Goal: Information Seeking & Learning: Learn about a topic

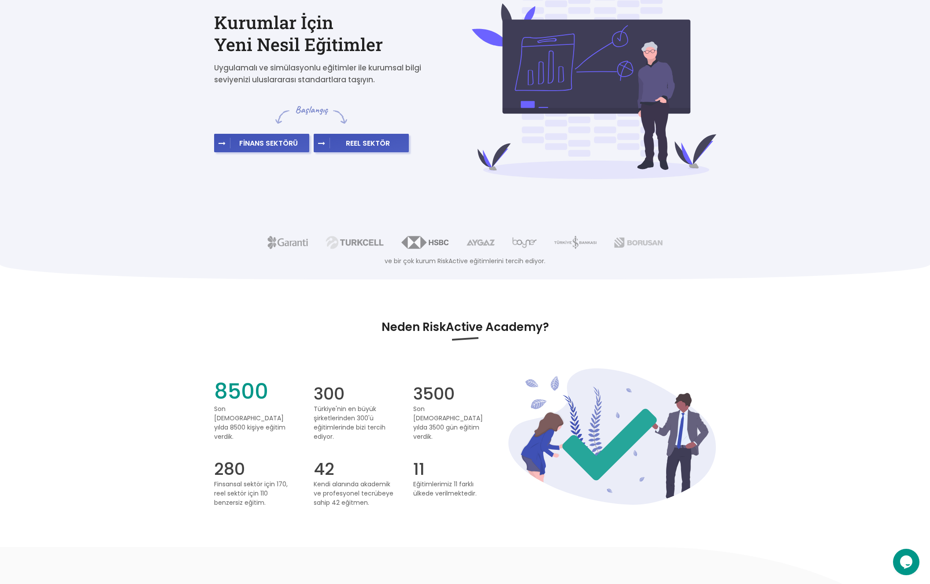
scroll to position [618, 0]
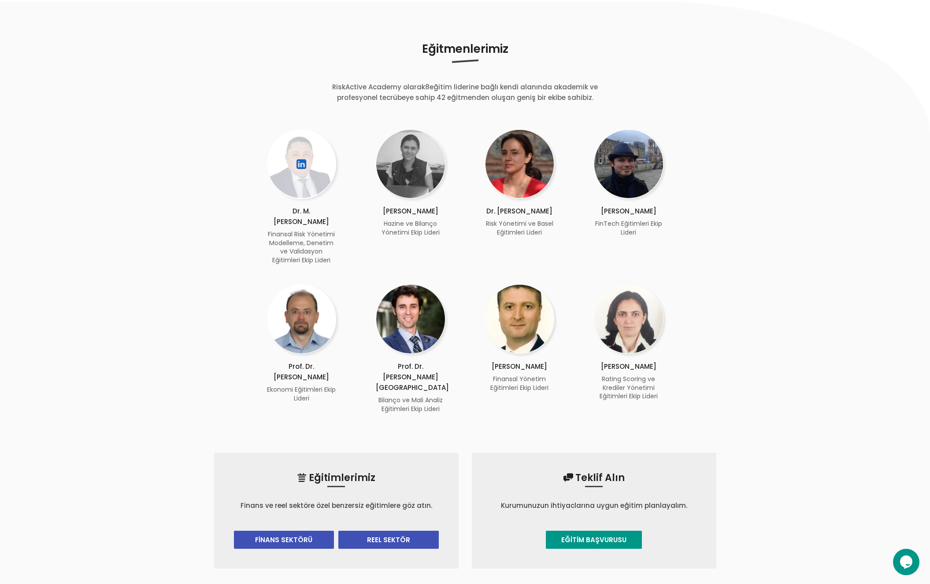
click at [298, 186] on div at bounding box center [302, 164] width 70 height 70
click at [301, 212] on p "Dr. M. [PERSON_NAME]" at bounding box center [302, 216] width 70 height 21
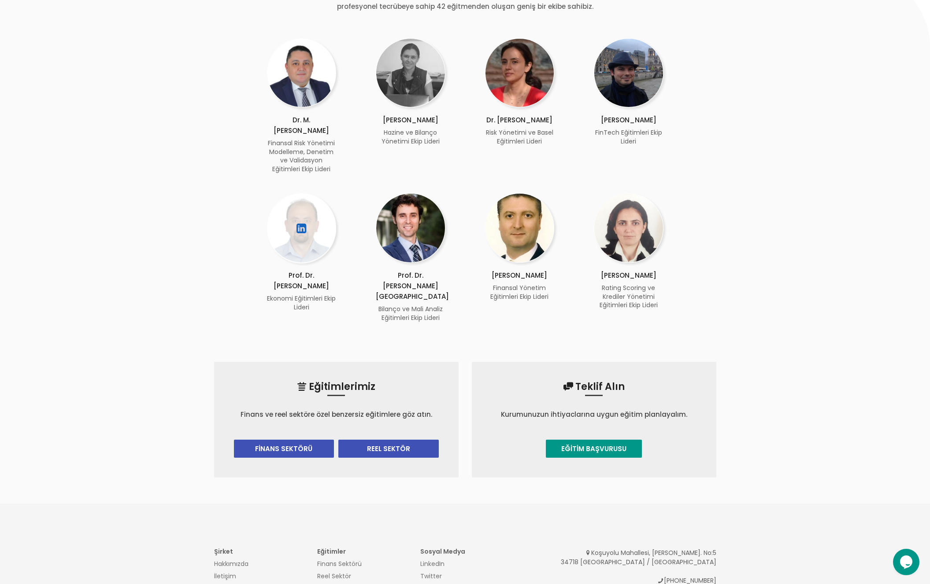
scroll to position [805, 0]
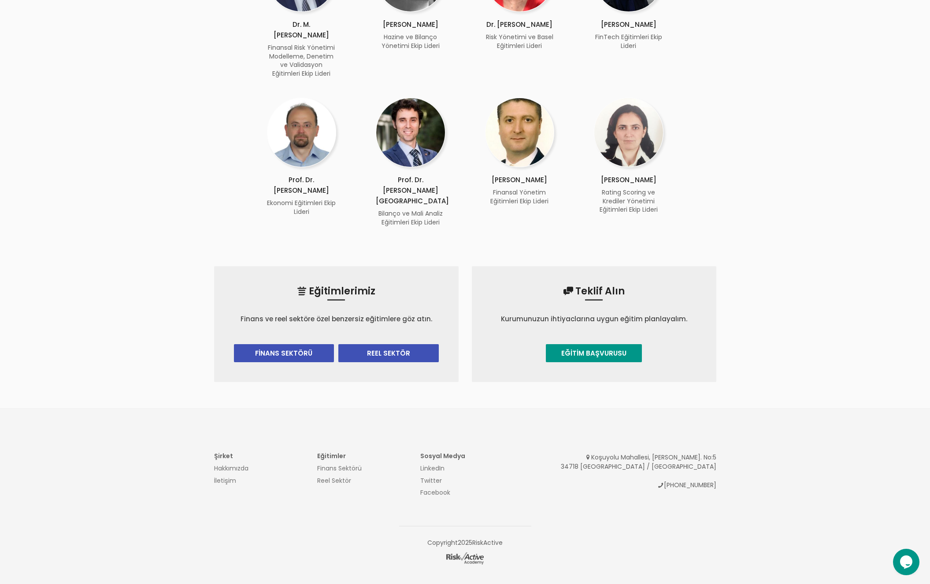
click at [386, 344] on link "REEL SEKTÖR" at bounding box center [388, 353] width 100 height 18
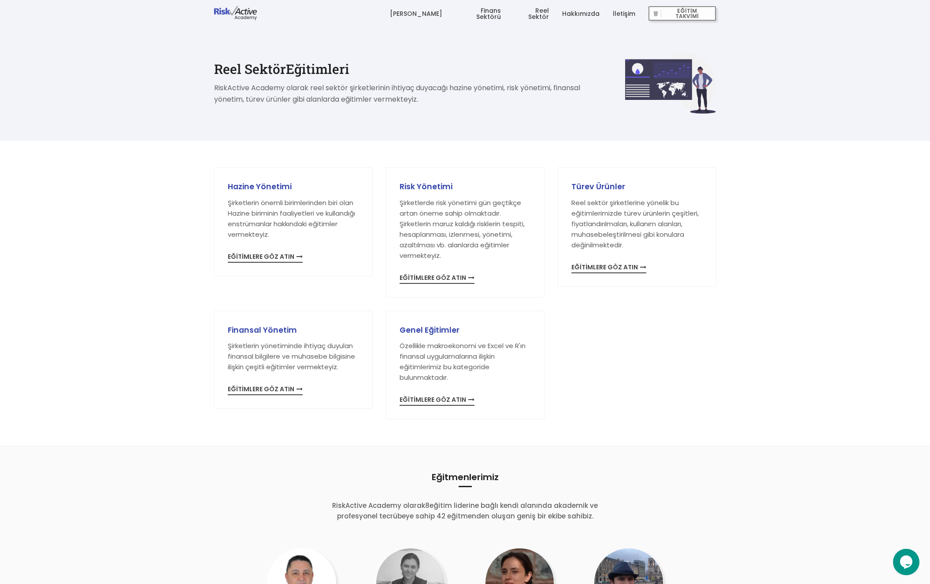
scroll to position [585, 0]
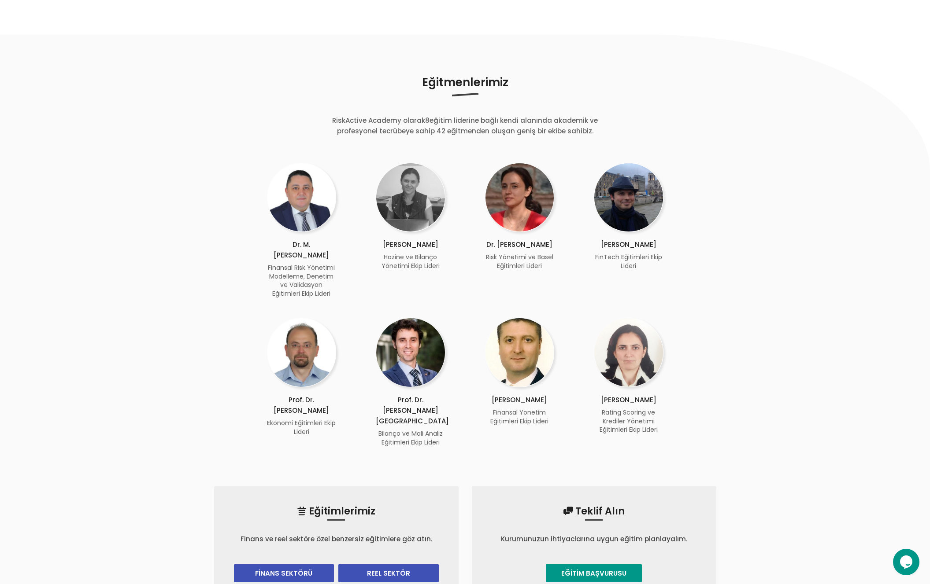
click at [263, 565] on link "FİNANS SEKTÖRÜ" at bounding box center [284, 574] width 100 height 18
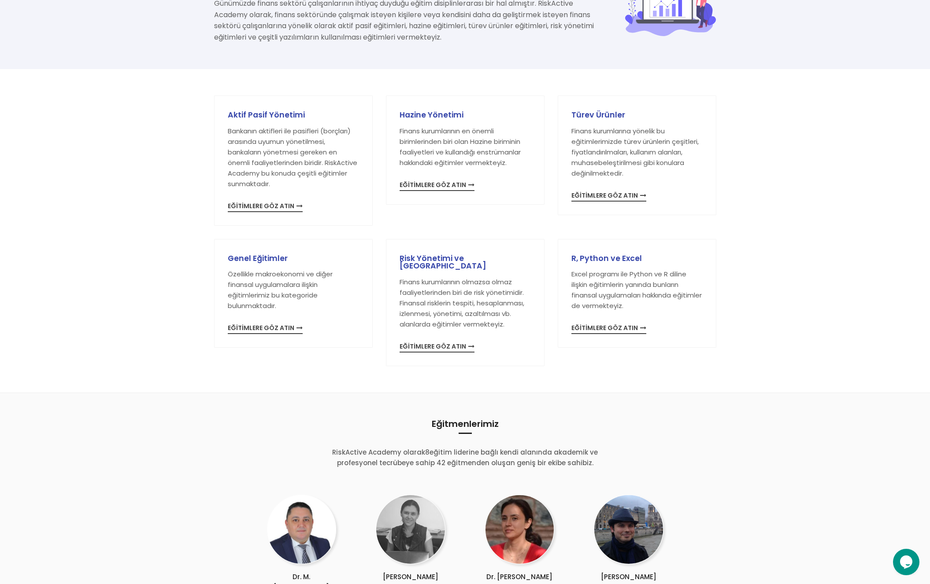
scroll to position [131, 0]
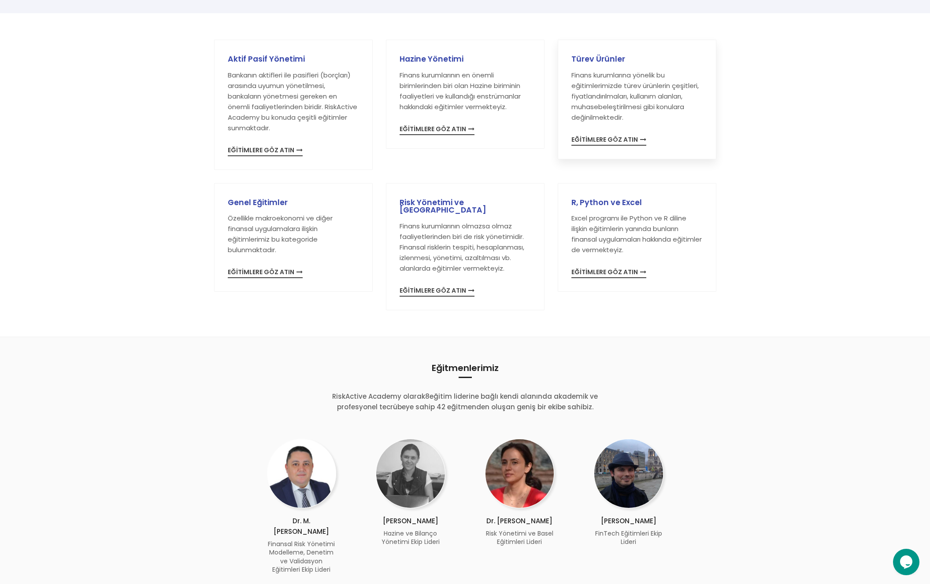
click at [591, 140] on span "EĞİTİMLERE GÖZ ATIN" at bounding box center [608, 141] width 75 height 9
